Goal: Information Seeking & Learning: Learn about a topic

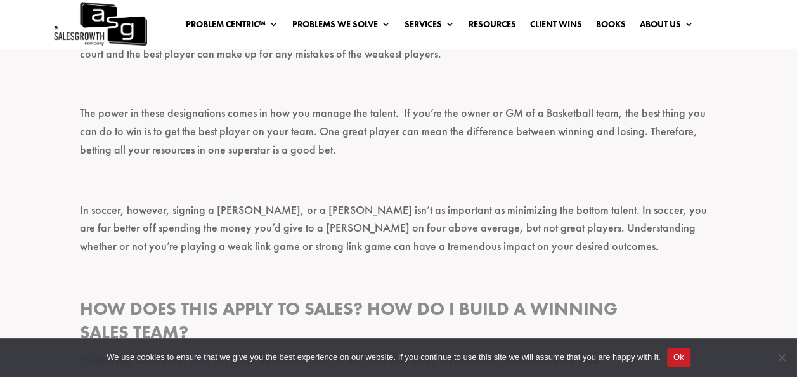
scroll to position [1014, 0]
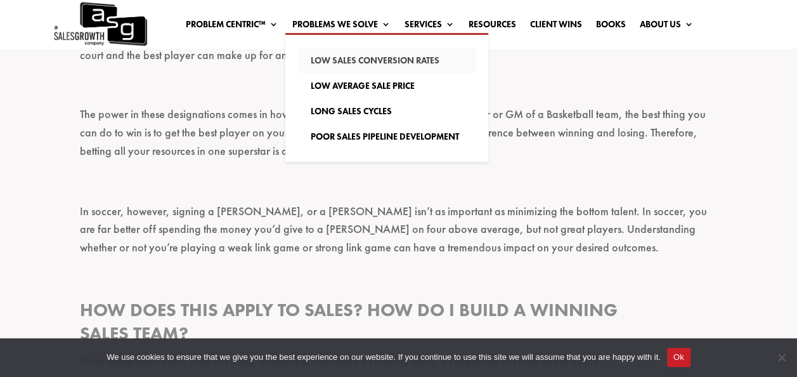
click at [365, 56] on link "Low Sales Conversion Rates" at bounding box center [387, 60] width 178 height 25
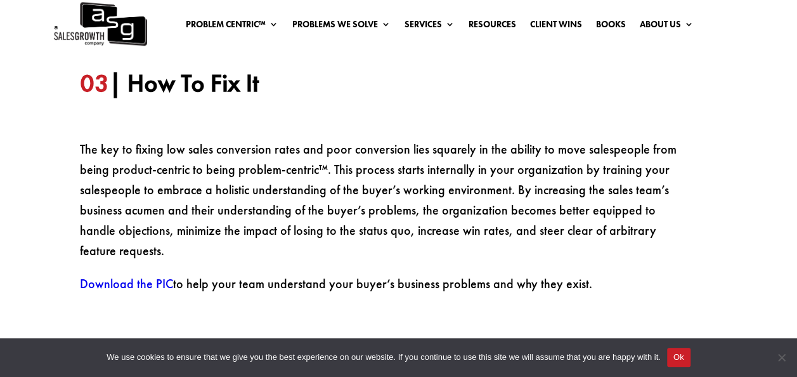
scroll to position [1141, 0]
